Goal: Check status: Check status

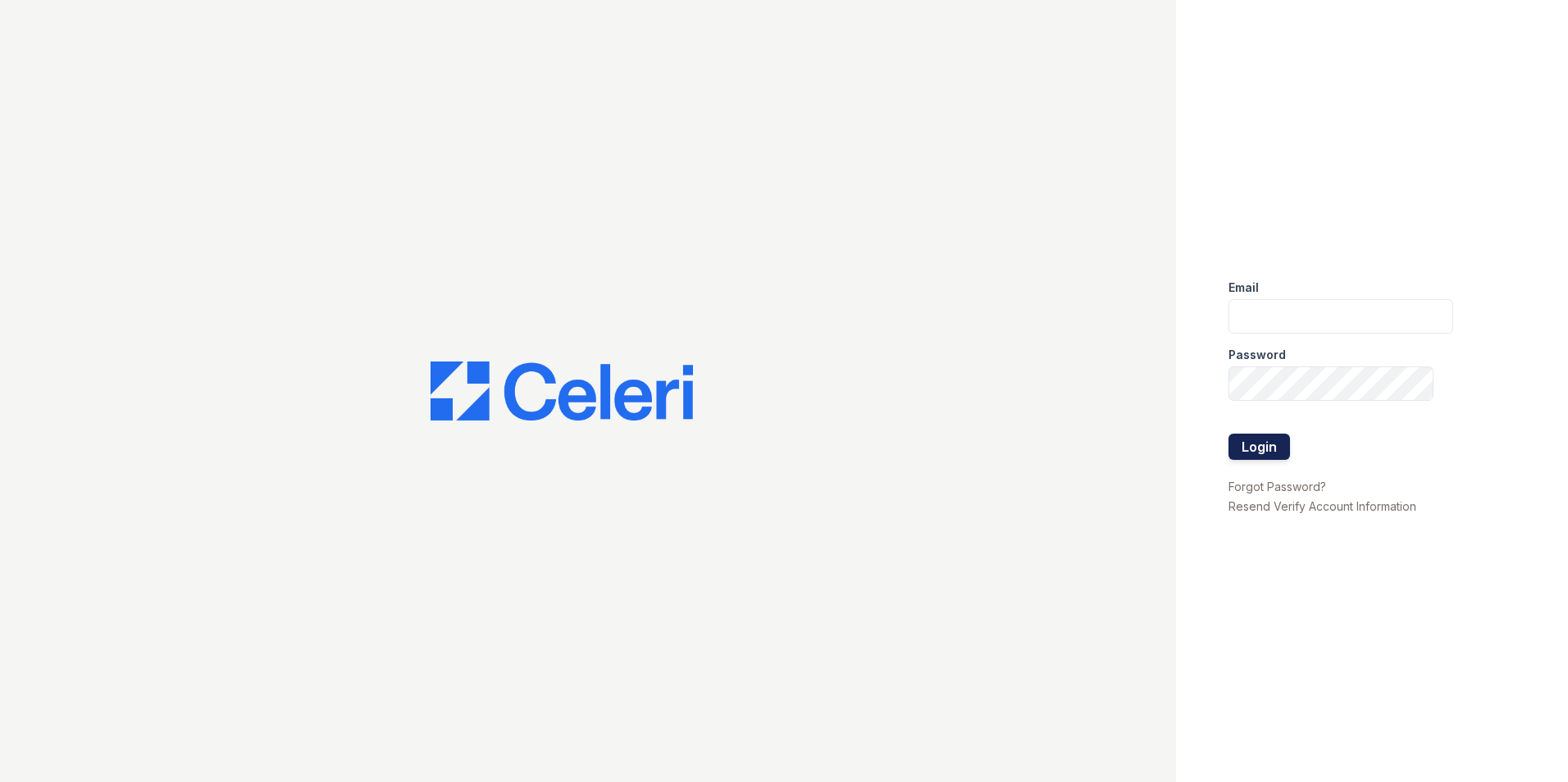
type input "sierrawalk.am@cafmanagement.com"
click at [1246, 441] on button "Login" at bounding box center [1260, 447] width 62 height 27
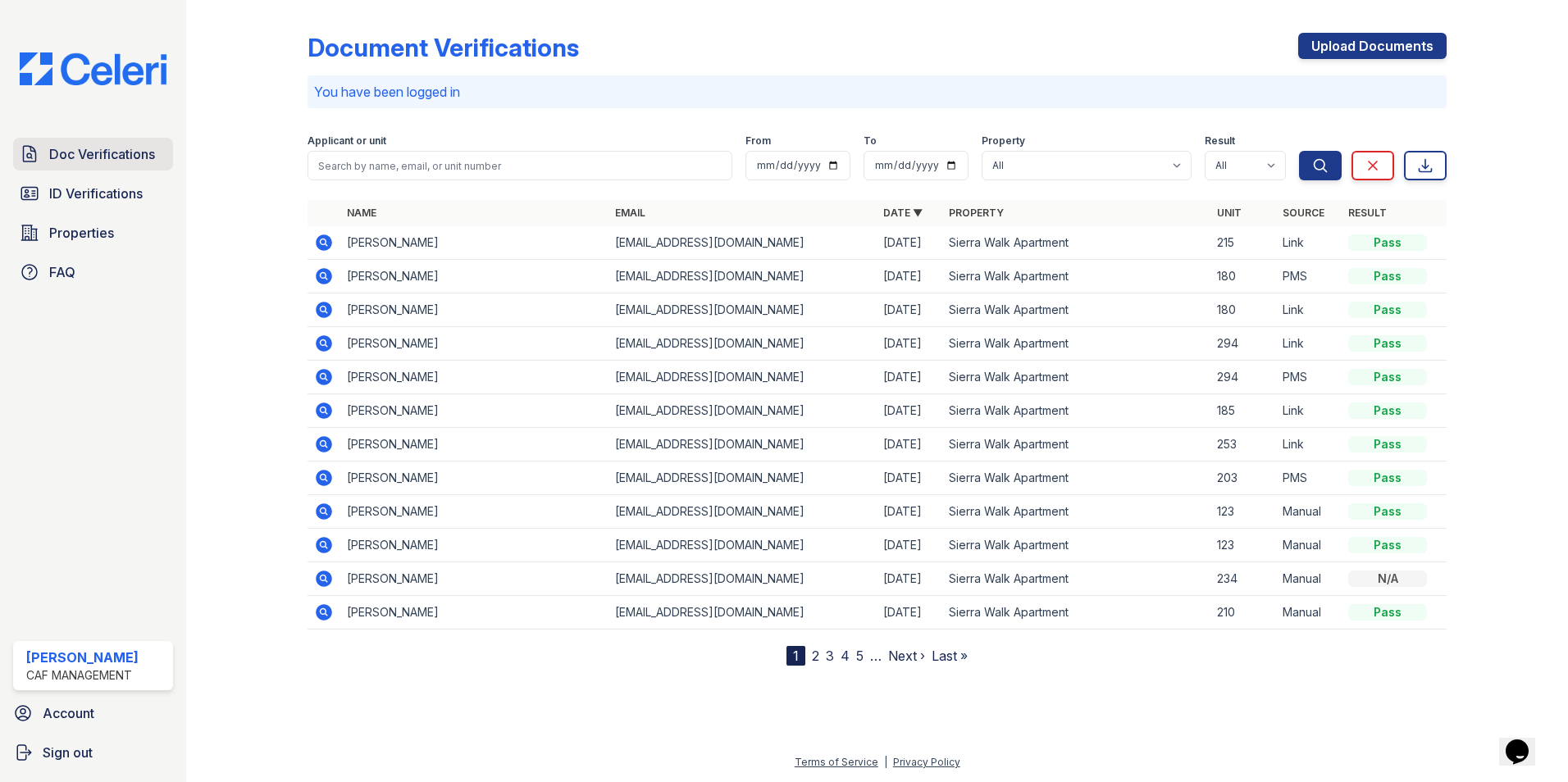
click at [103, 157] on span "Doc Verifications" at bounding box center [103, 154] width 106 height 19
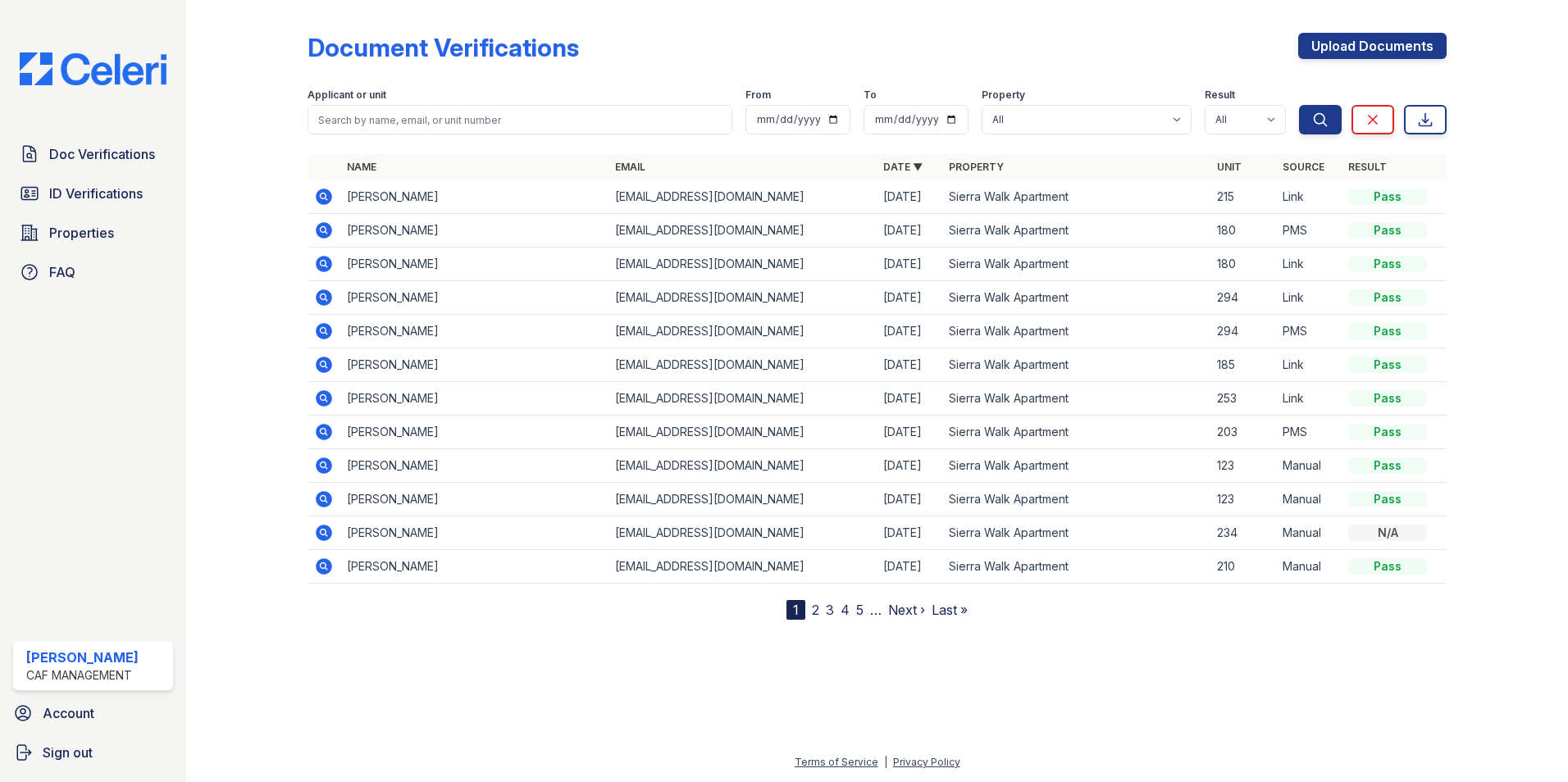
click at [327, 196] on icon at bounding box center [324, 196] width 19 height 19
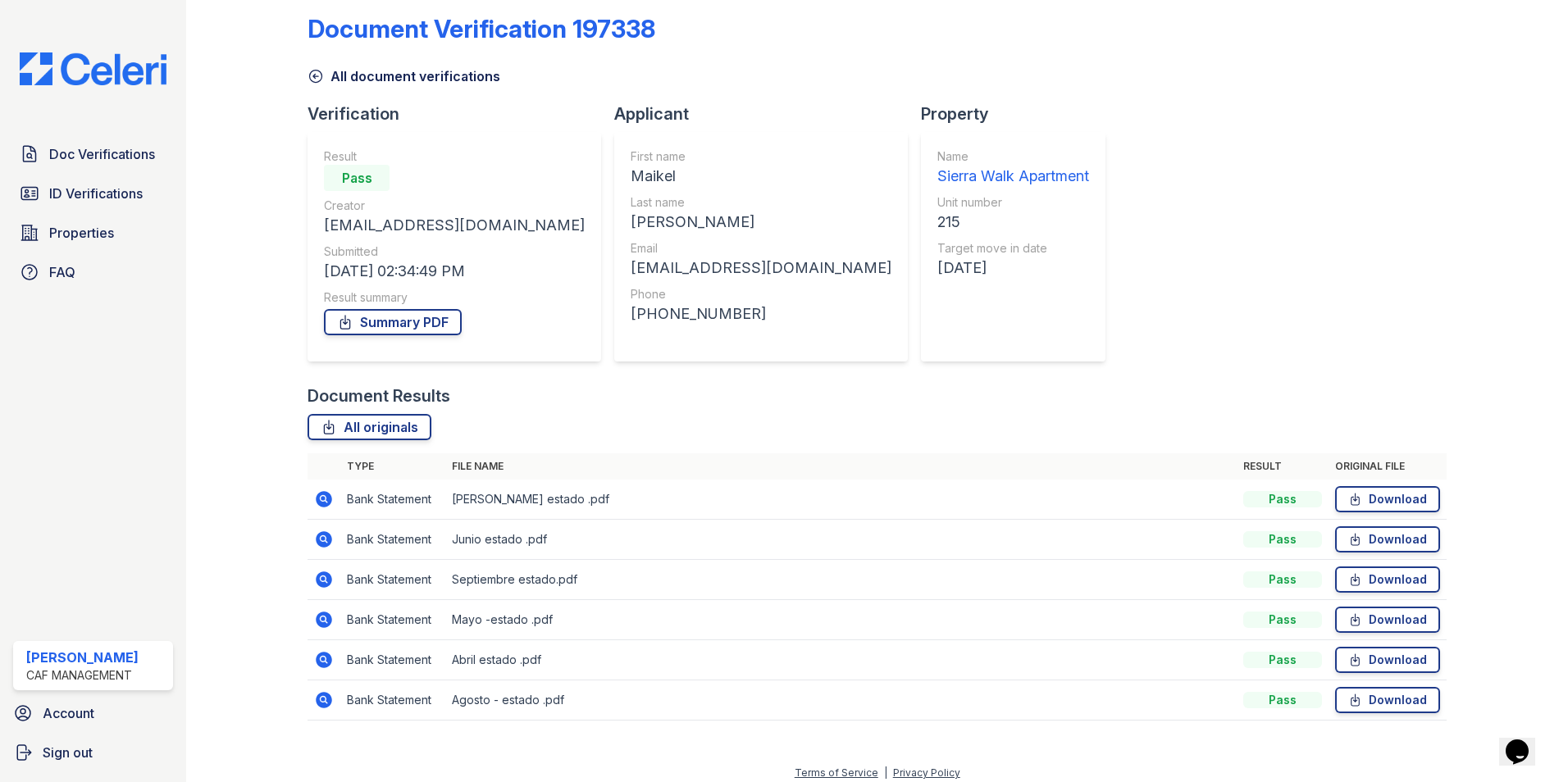
scroll to position [29, 0]
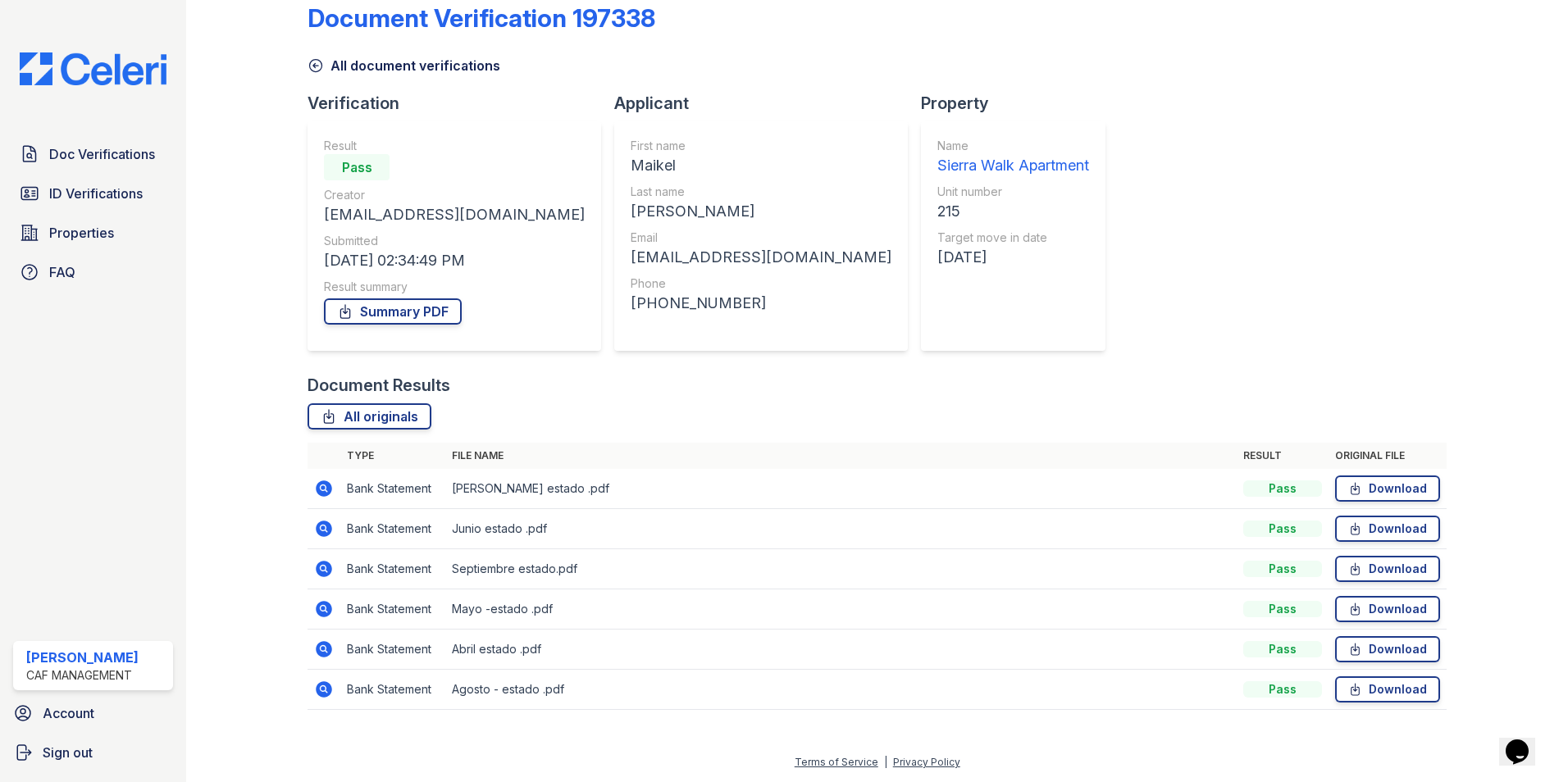
click at [318, 567] on icon at bounding box center [324, 569] width 17 height 17
